Goal: Connect with others: Connect with others

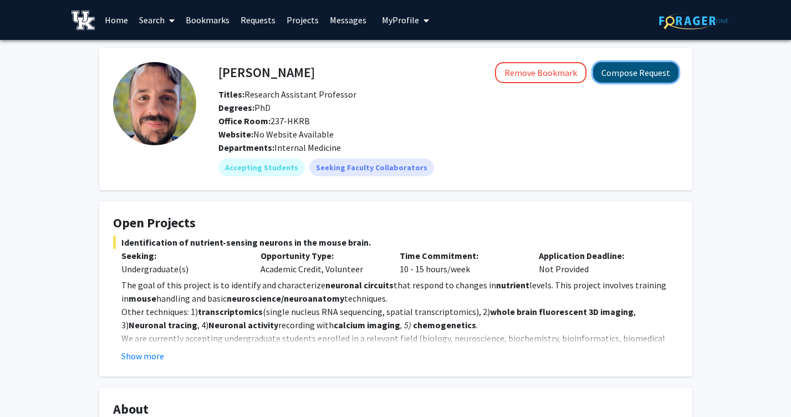
click at [644, 77] on button "Compose Request" at bounding box center [635, 72] width 85 height 20
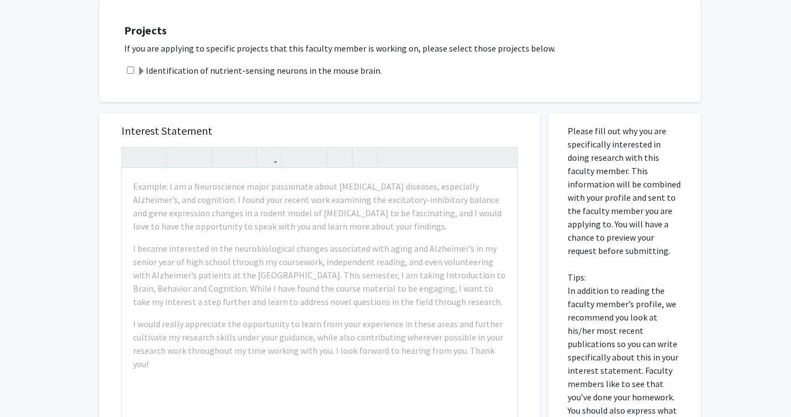
scroll to position [328, 0]
click at [532, 78] on div "Projects If you are applying to specific projects that this faculty member is w…" at bounding box center [406, 49] width 587 height 75
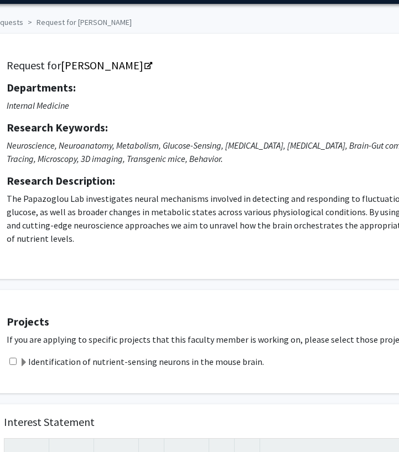
scroll to position [36, 49]
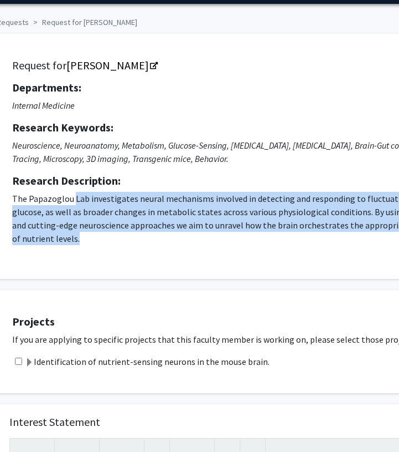
drag, startPoint x: 73, startPoint y: 245, endPoint x: 71, endPoint y: 201, distance: 44.9
click at [71, 200] on div "Request for [PERSON_NAME] Departments: Internal Medicine Research Keywords: Neu…" at bounding box center [287, 156] width 573 height 217
copy p "Lab investigates neural mechanisms involved in detecting and responding to fluc…"
